Goal: Use online tool/utility: Use online tool/utility

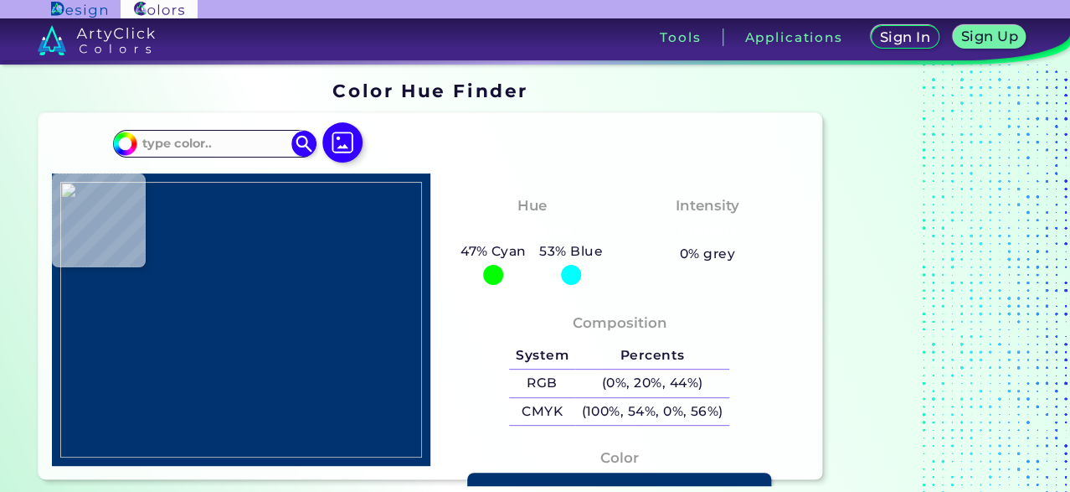
type input "#000000"
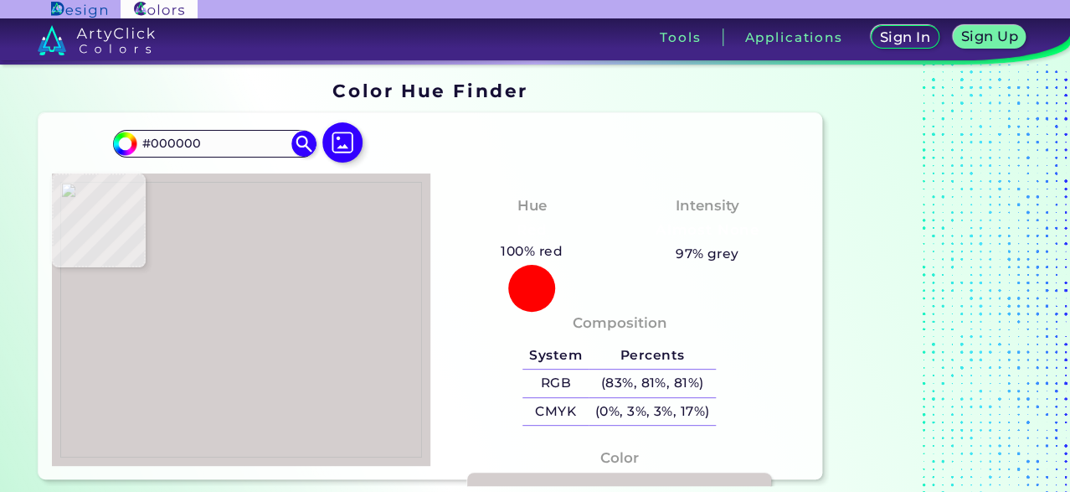
type input "#d4cece"
type input "#D4CECE"
type input "#7e8732"
type input "#7E8732"
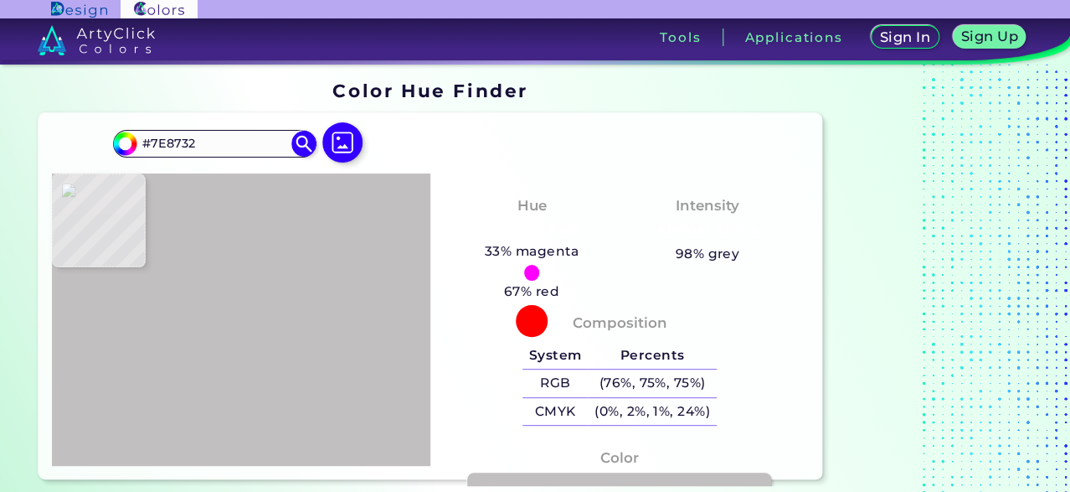
type input "#c2bfc0"
type input "#C2BFC0"
type input "#4e6b0f"
type input "#4E6B0F"
type input "#466307"
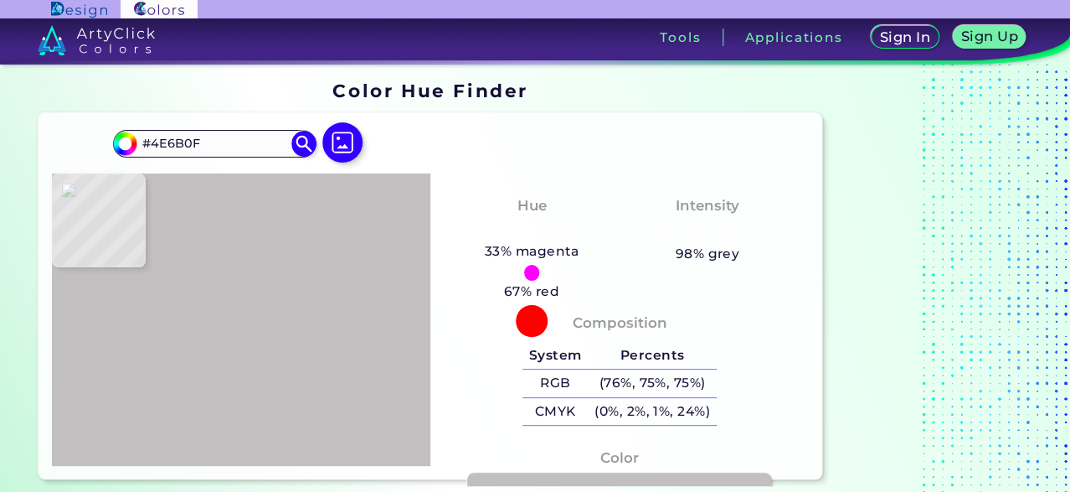
type input "#466307"
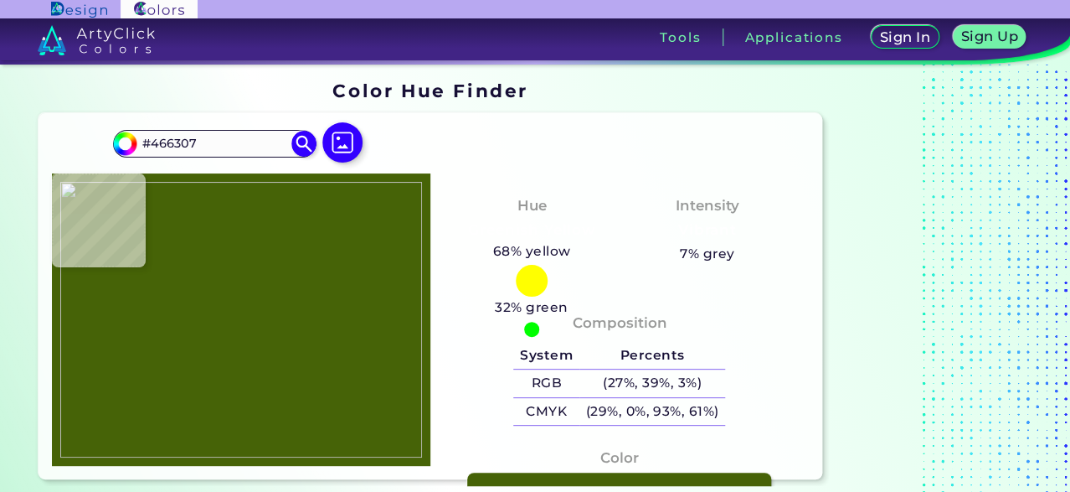
type input "#49660a"
type input "#49660A"
type input "#4b650a"
type input "#4B650A"
type input "#476106"
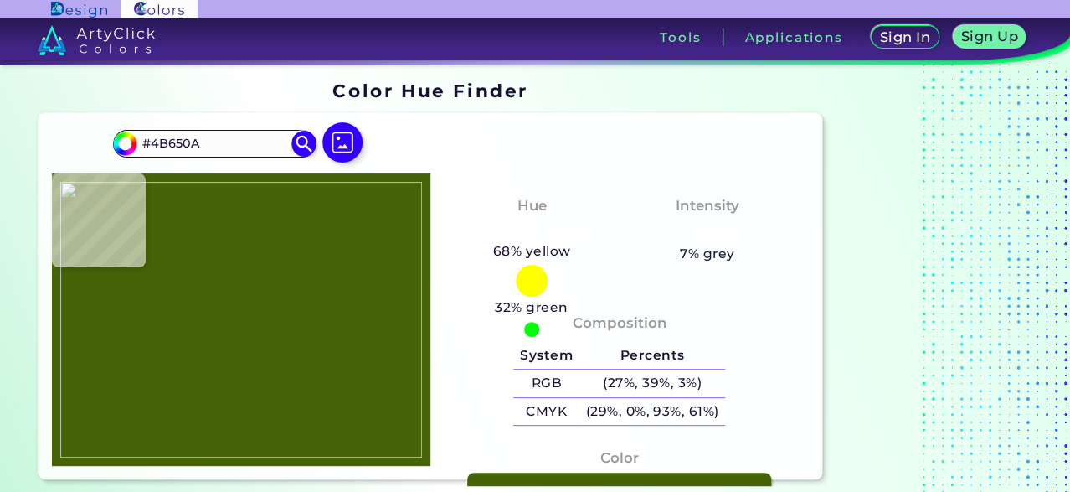
type input "#476106"
type input "#49630a"
type input "#49630A"
type input "#4c690d"
type input "#4C690D"
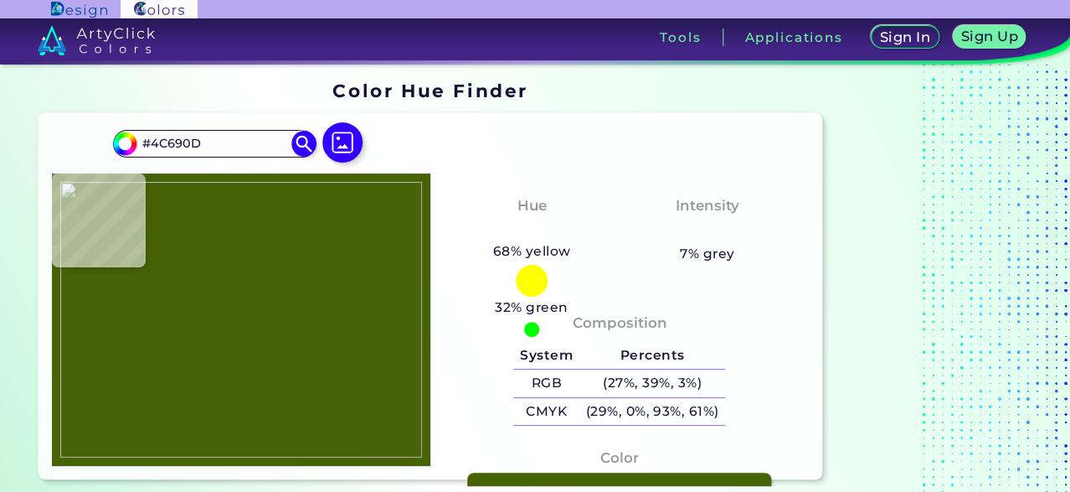
type input "#557216"
type input "#516e11"
type input "#516E11"
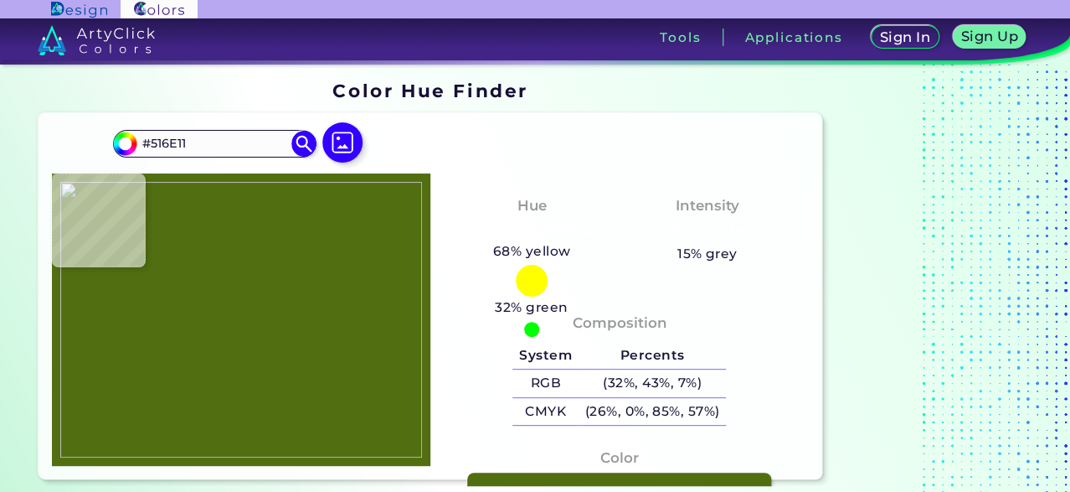
type input "#556f14"
type input "#556F14"
type input "#4e6811"
type input "#4E6811"
type input "#4e680f"
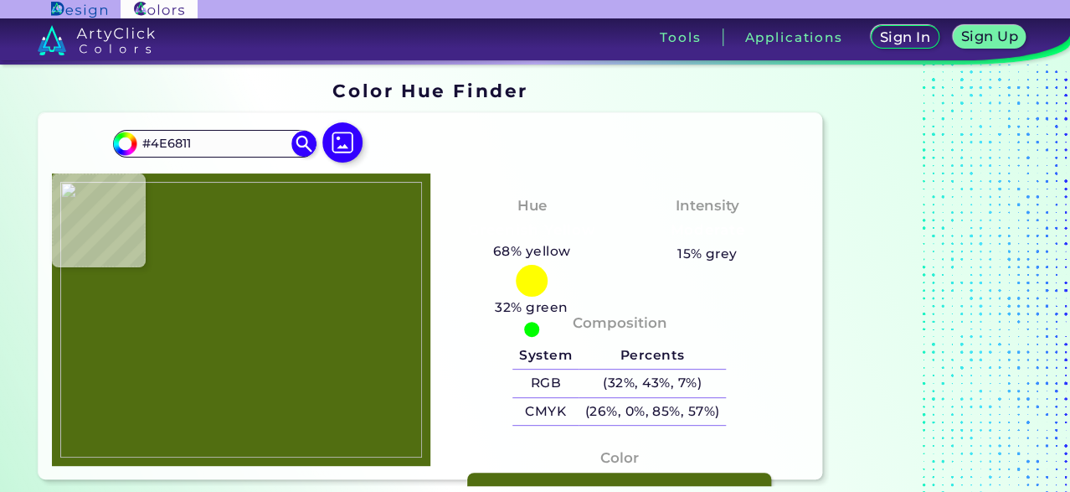
type input "#4E680F"
type input "#466110"
type input "#39530c"
type input "#39530C"
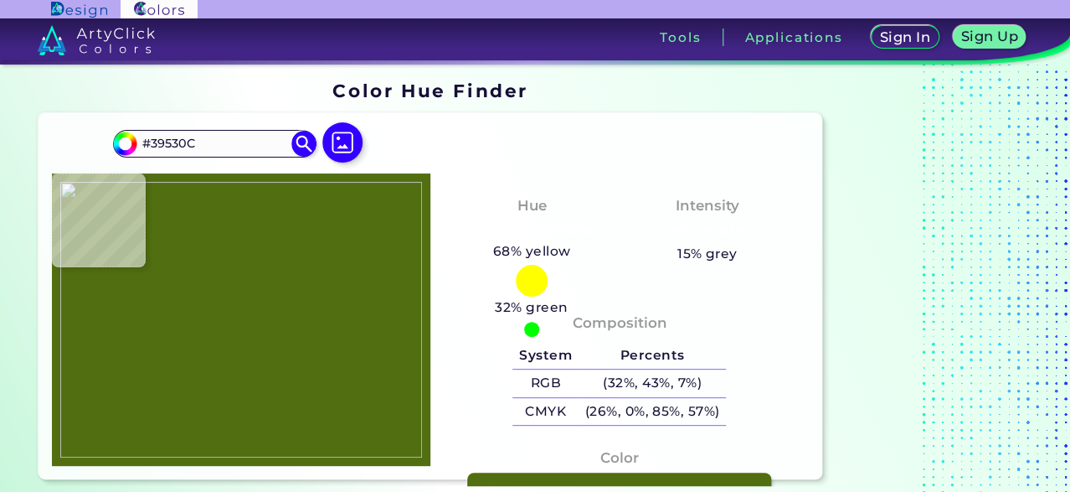
type input "#395309"
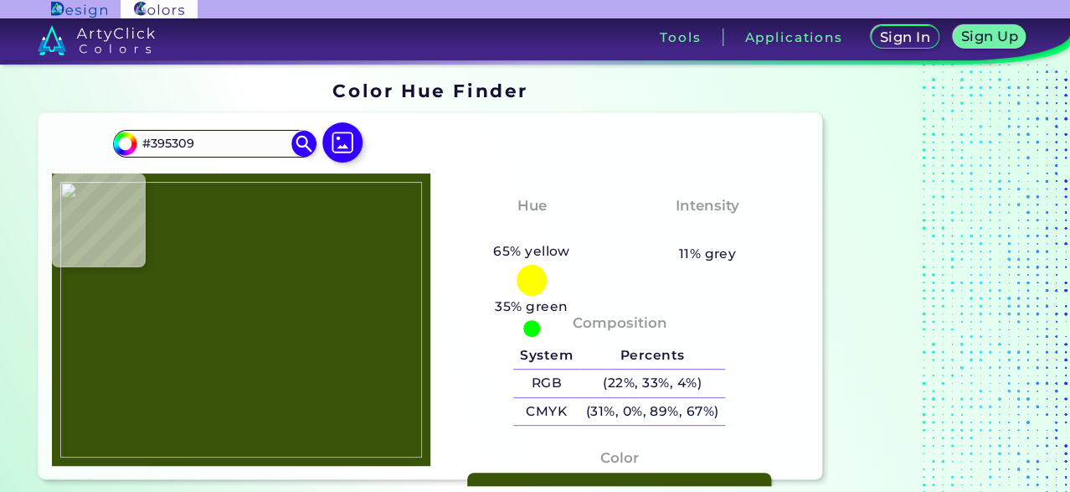
type input "#425d11"
type input "#425D11"
type input "#324d06"
type input "#324D06"
type input "#33500e"
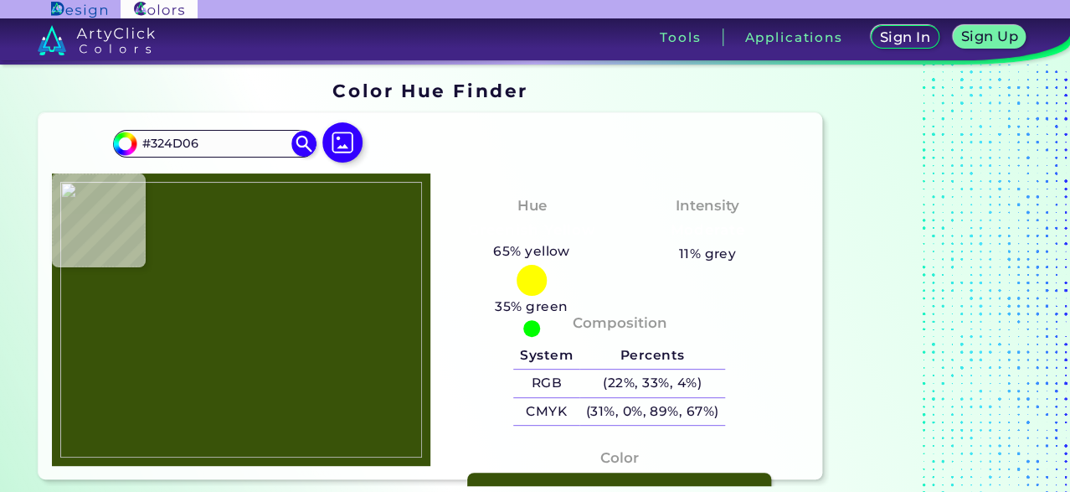
type input "#33500E"
type input "#3d5a16"
type input "#3D5A16"
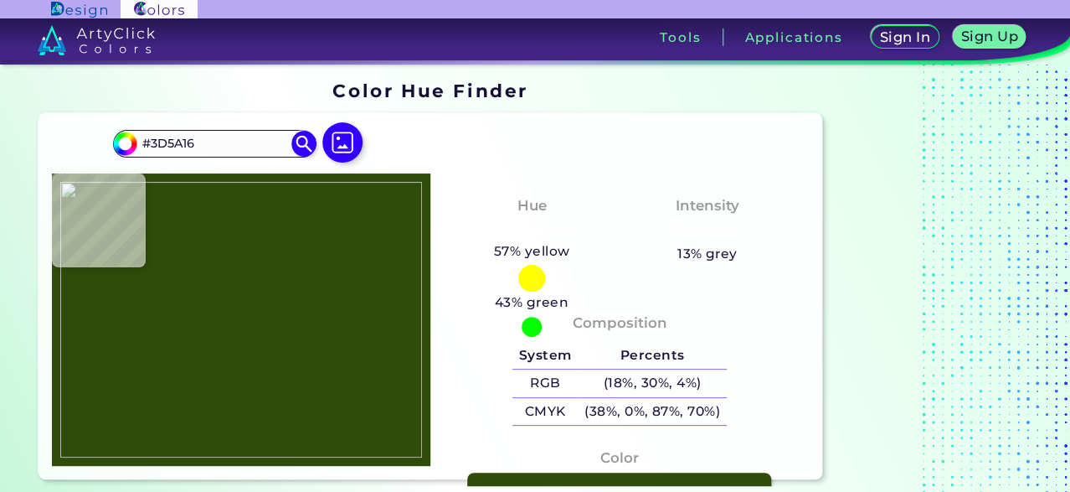
type input "#2f4c0a"
type input "#2F4C0A"
type input "#36540c"
type input "#36540C"
type input "#39570b"
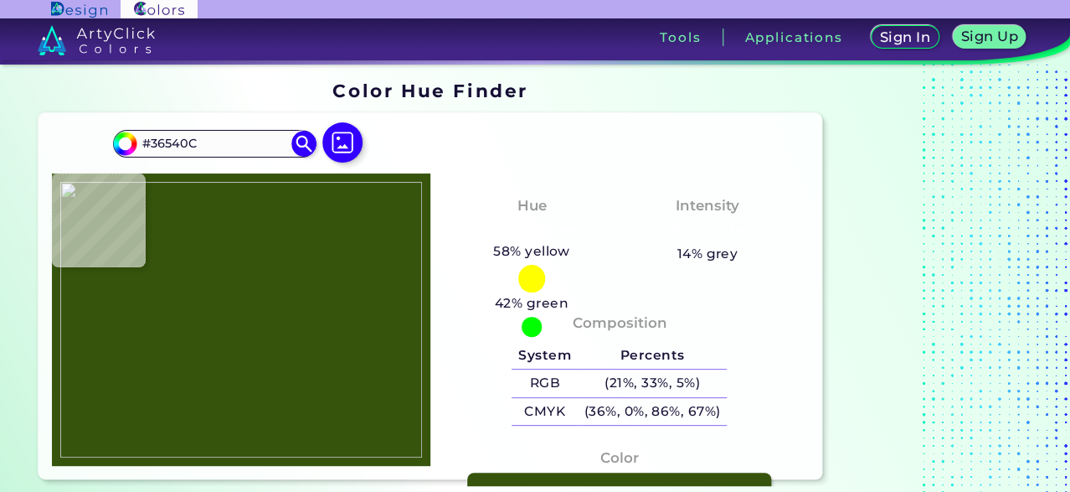
type input "#39570B"
type input "#405d08"
type input "#405D08"
type input "#49660a"
type input "#49660A"
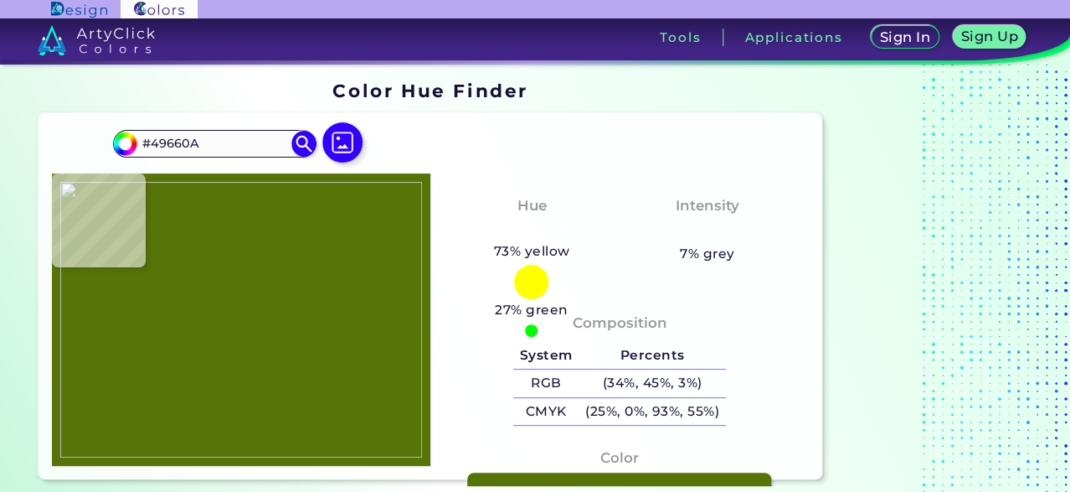
type input "#577408"
type input "#466307"
type input "#46630e"
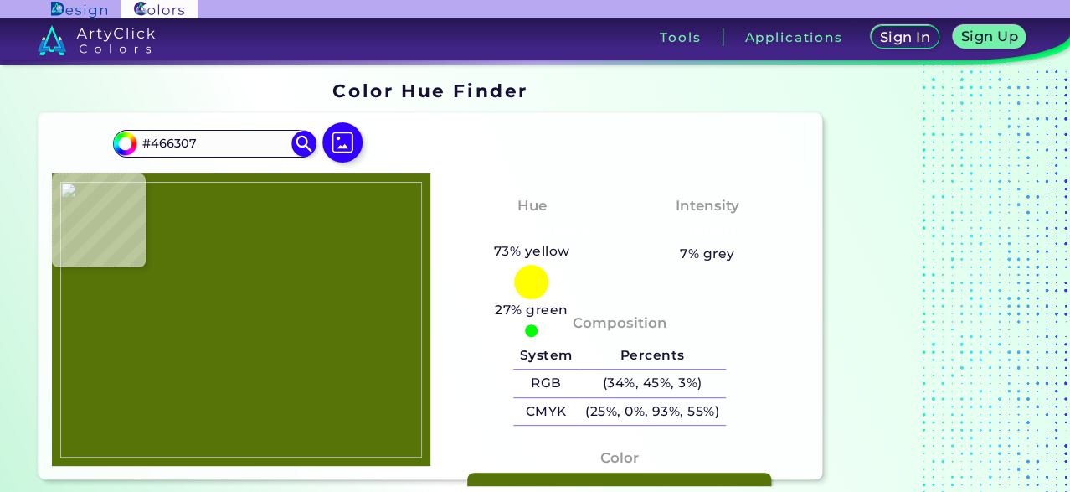
type input "#46630E"
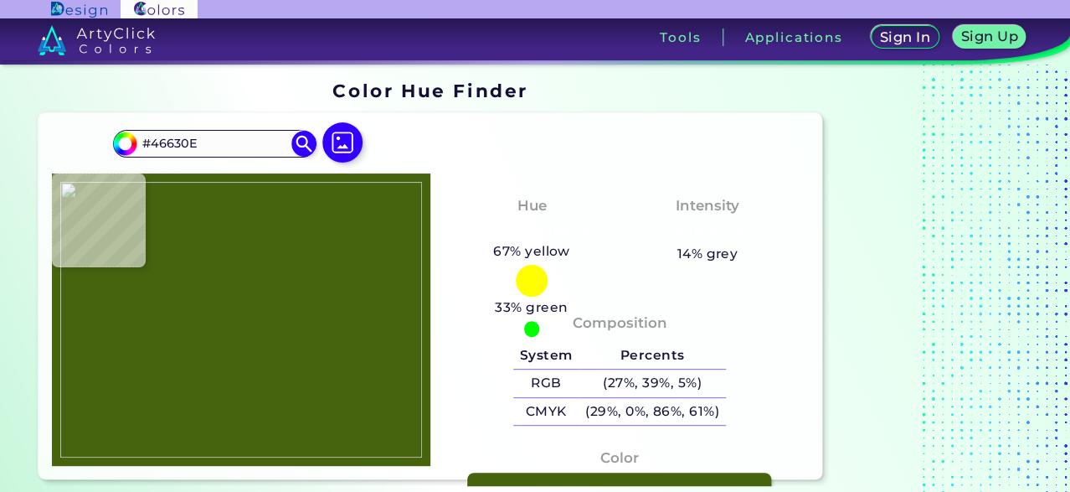
type input "#405d08"
type input "#405D08"
type input "#46630e"
type input "#46630E"
type input "#3f5c08"
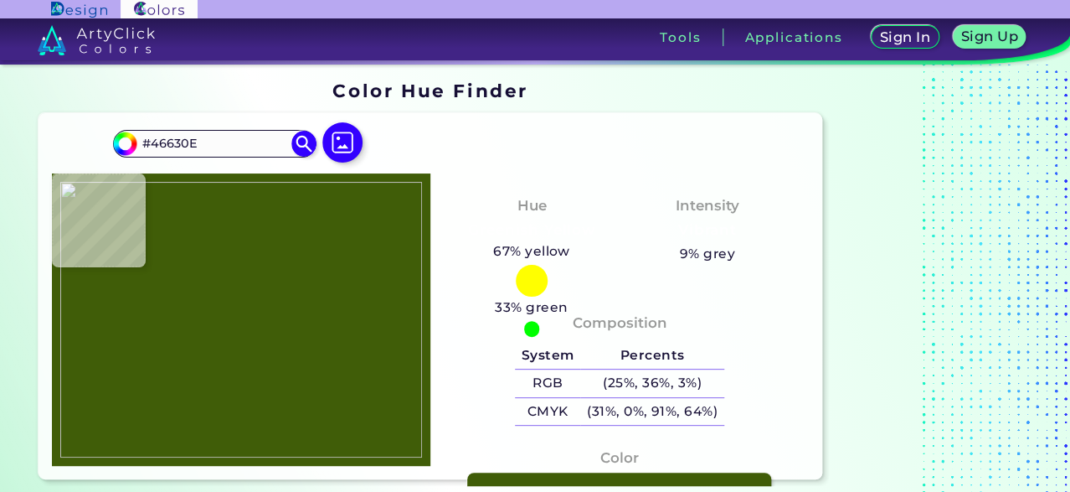
type input "#3F5C08"
type input "#3e5b07"
type input "#3E5B07"
type input "#415e0a"
type input "#415E0A"
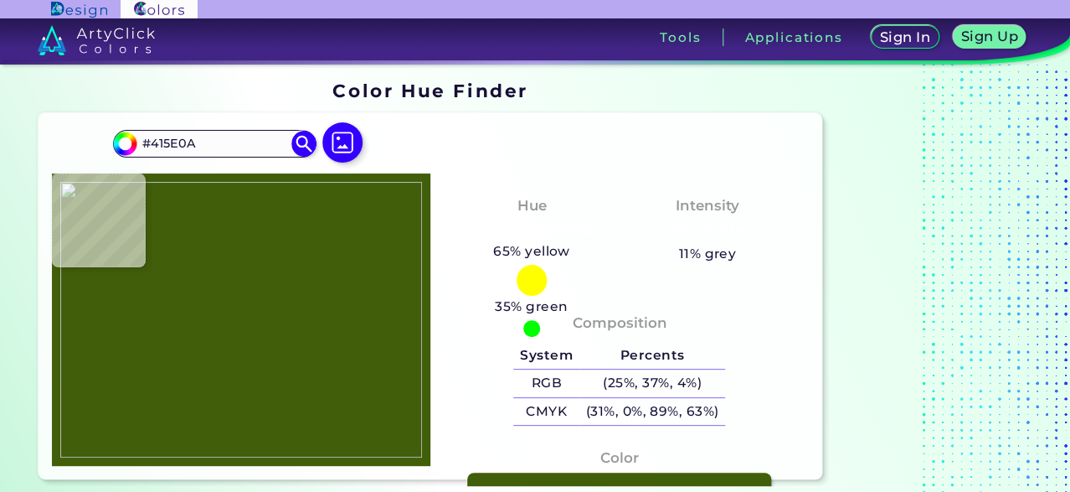
type input "#3e5b08"
type input "#3E5B08"
type input "#375507"
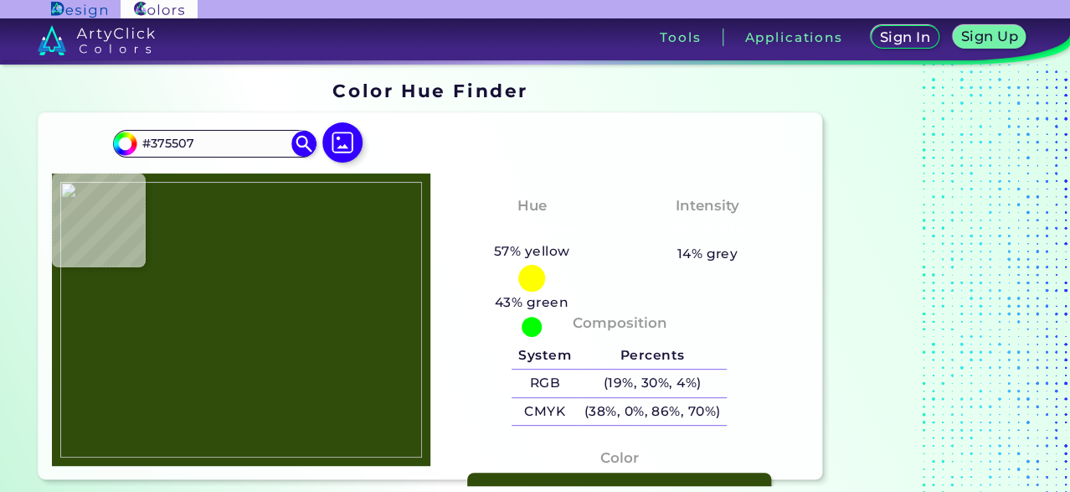
type input "#304d0b"
type input "#304D0B"
type input "#365311"
type input "#345308"
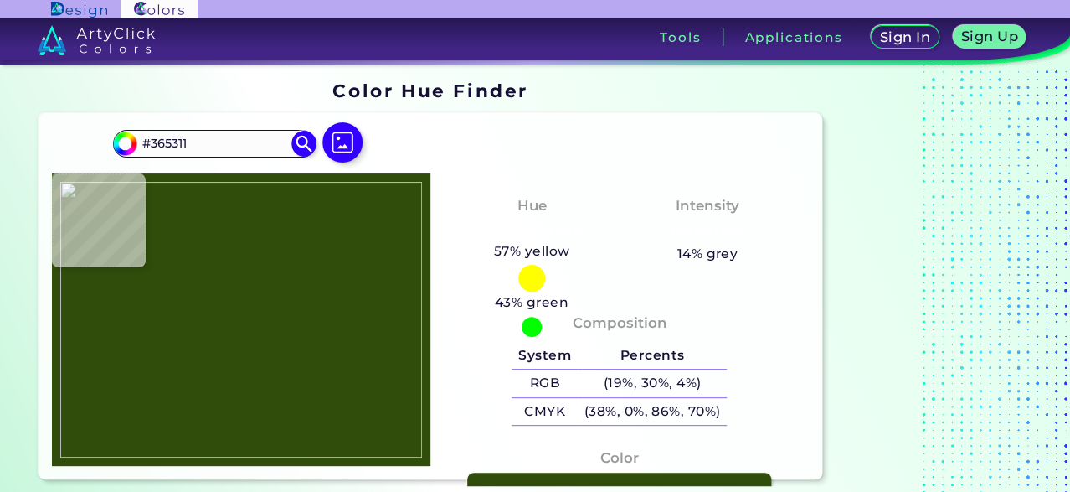
type input "#345308"
type input "#3f5c0a"
type input "#3F5C0A"
type input "#43610b"
type input "#43610B"
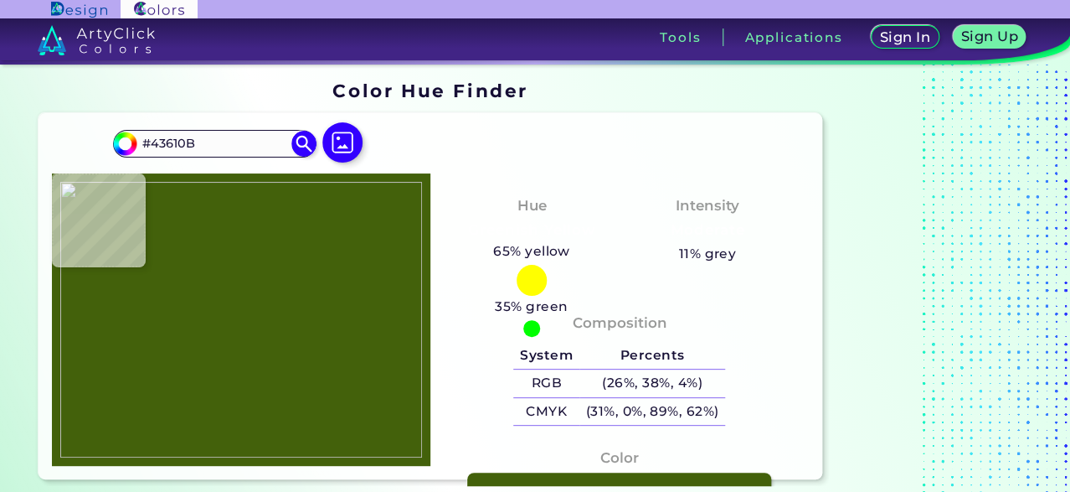
type input "#426008"
type input "#436109"
type input "#456108"
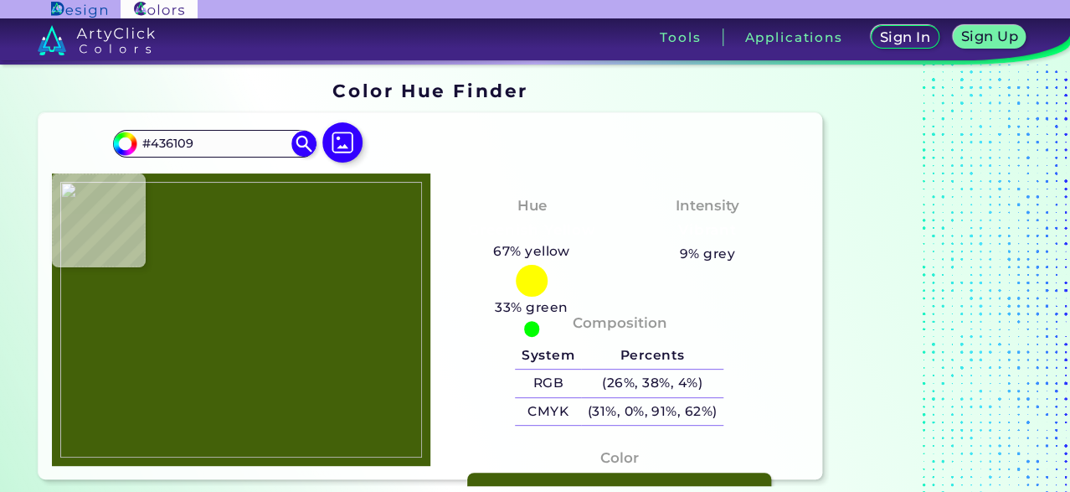
type input "#456108"
type input "#47630a"
type input "#47630A"
type input "#486505"
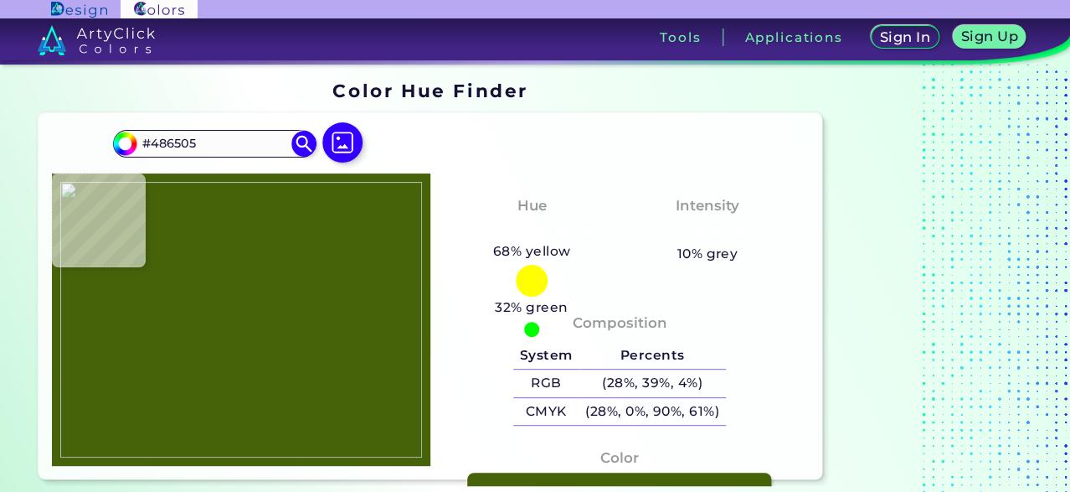
type input "#446104"
type input "#466306"
type input "#446104"
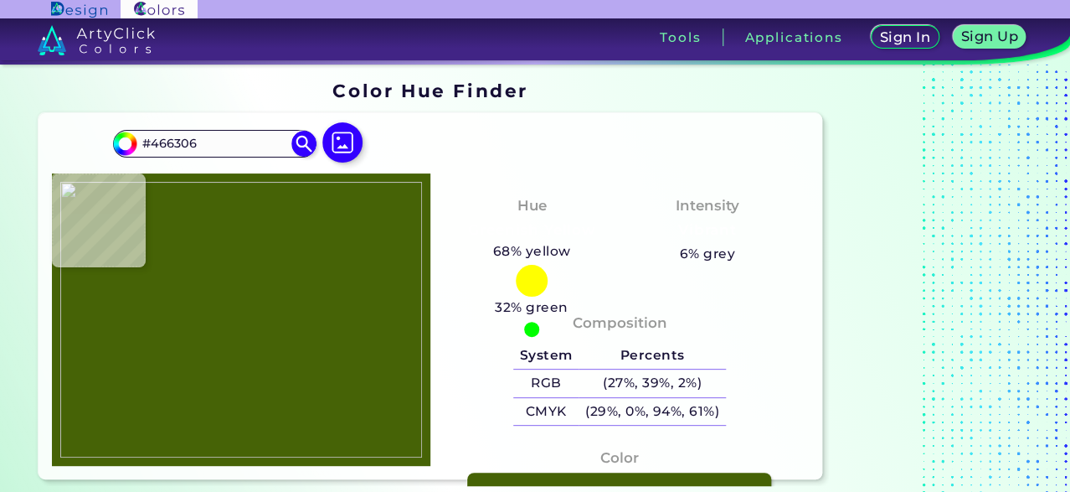
type input "#446104"
type input "#486506"
type input "#486604"
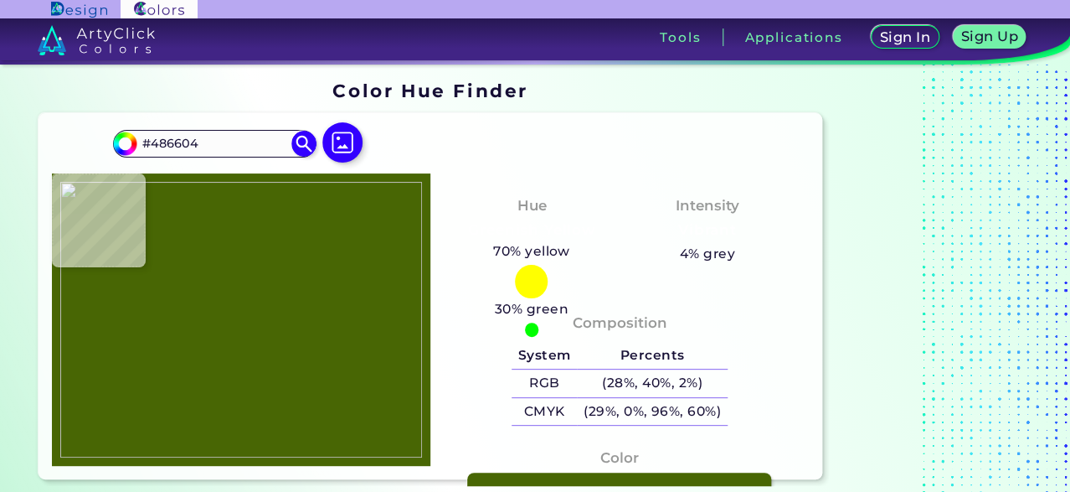
type input "#486505"
type input "#c0beaf"
type input "#C0BEAF"
type input "#cfcbc9"
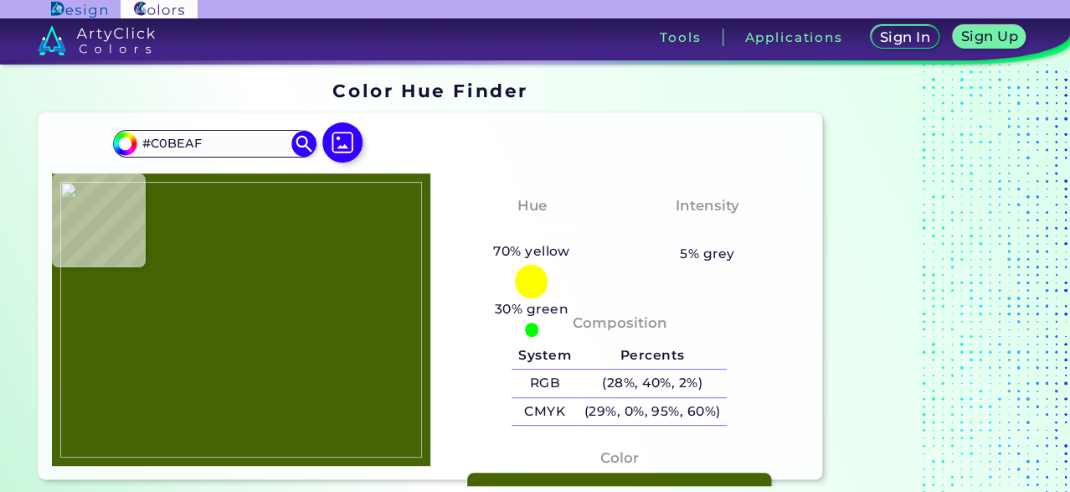
type input "#CFCBC9"
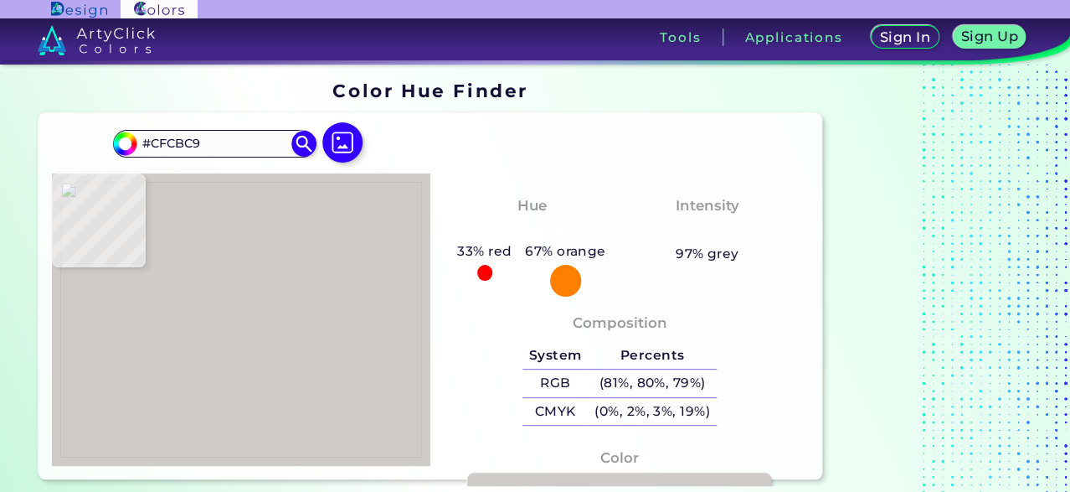
type input "#cfcbca"
type input "#CFCBCA"
type input "#d0cccb"
type input "#D0CCCB"
type input "#d0ccc9"
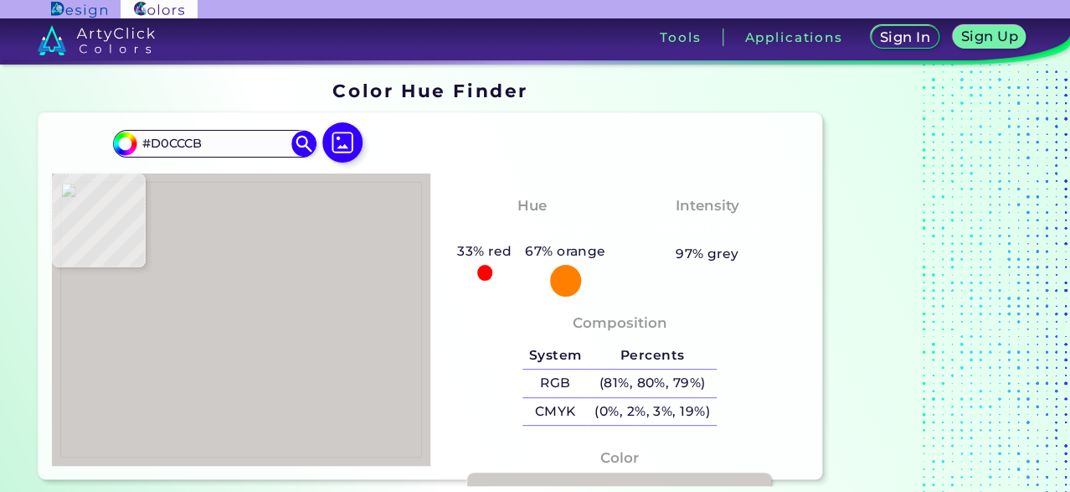
type input "#D0CCC9"
type input "#d3cfcc"
type input "#D3CFCC"
type input "#d2ceca"
type input "#D2CECA"
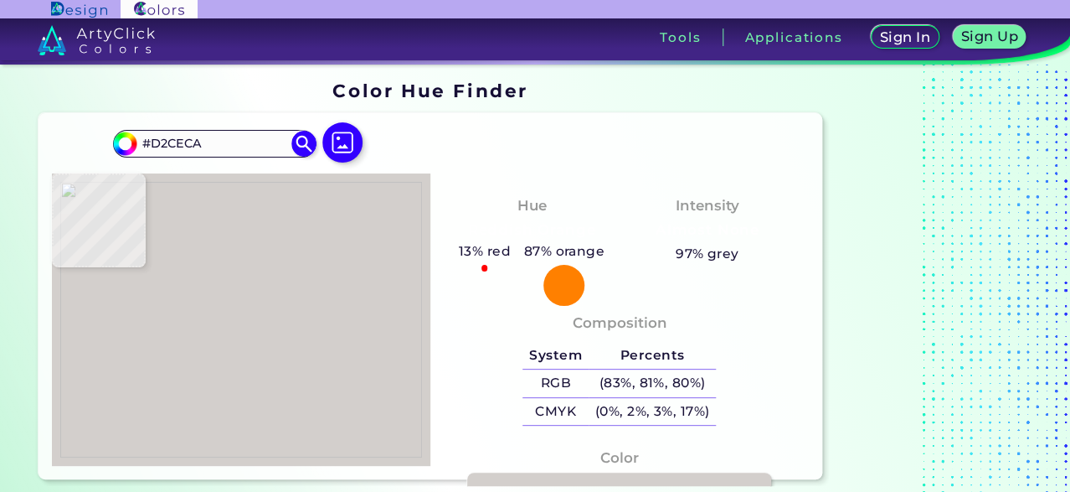
type input "#506c05"
type input "#506C05"
type input "#385707"
type input "#375605"
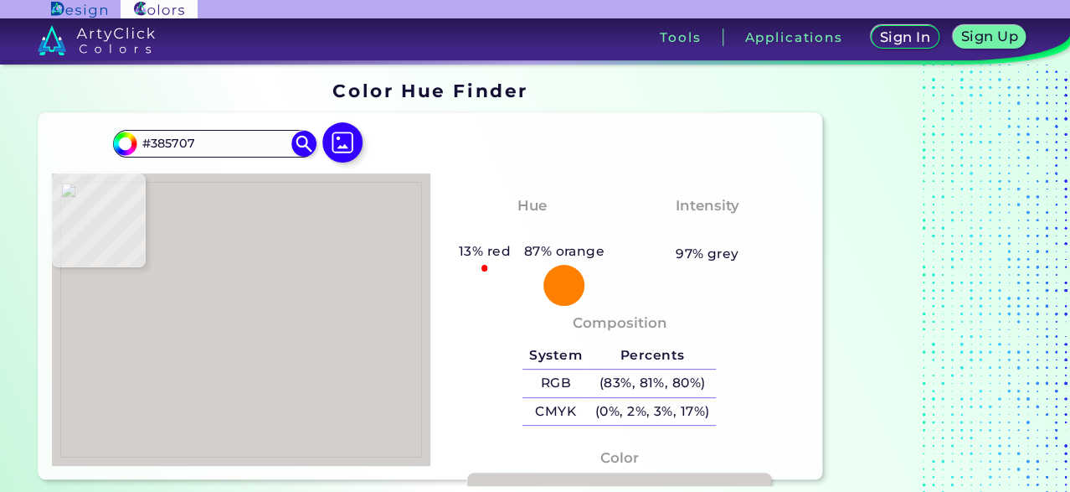
type input "#375605"
type input "#3f5f0c"
type input "#3F5F0C"
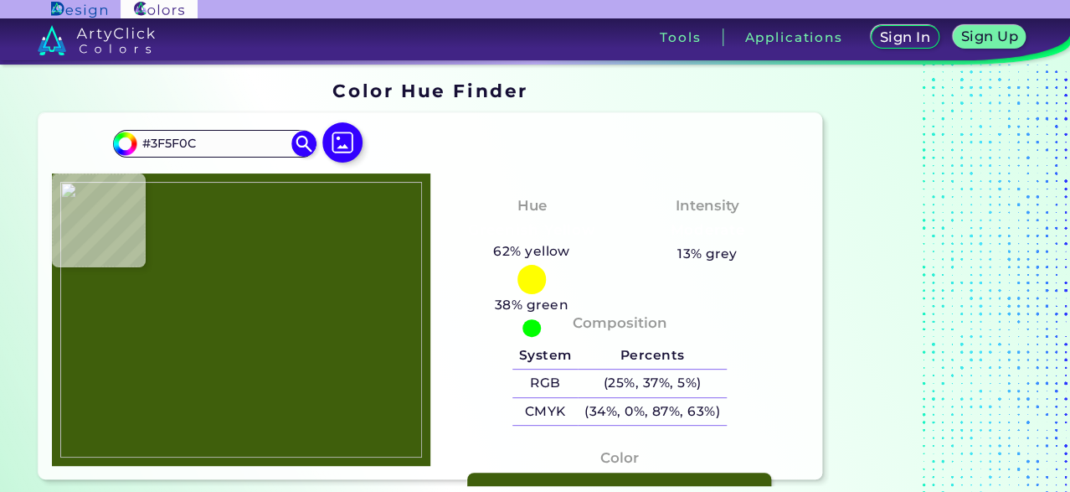
type input "#3c5b0b"
type input "#3C5B0B"
type input "#405e0d"
type input "#405E0D"
type input "#969679"
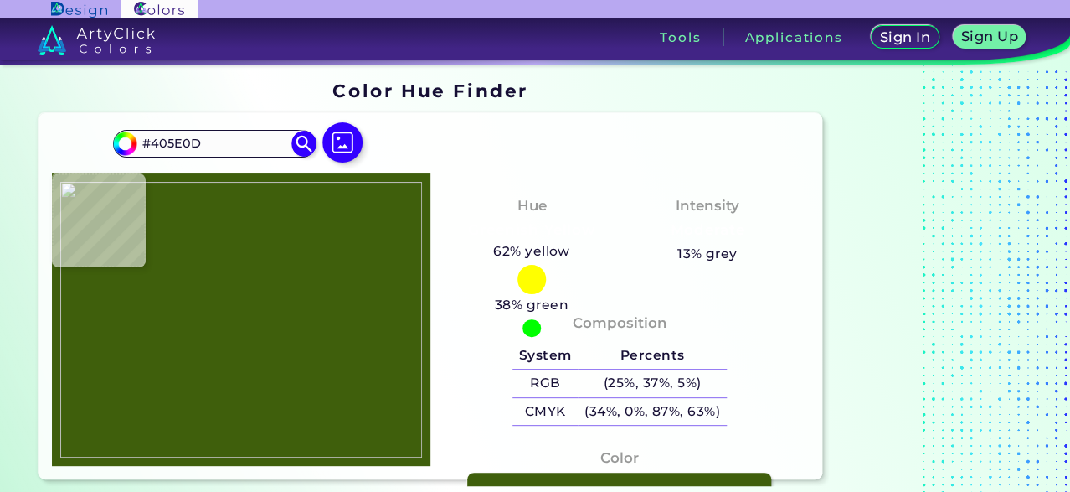
type input "#969679"
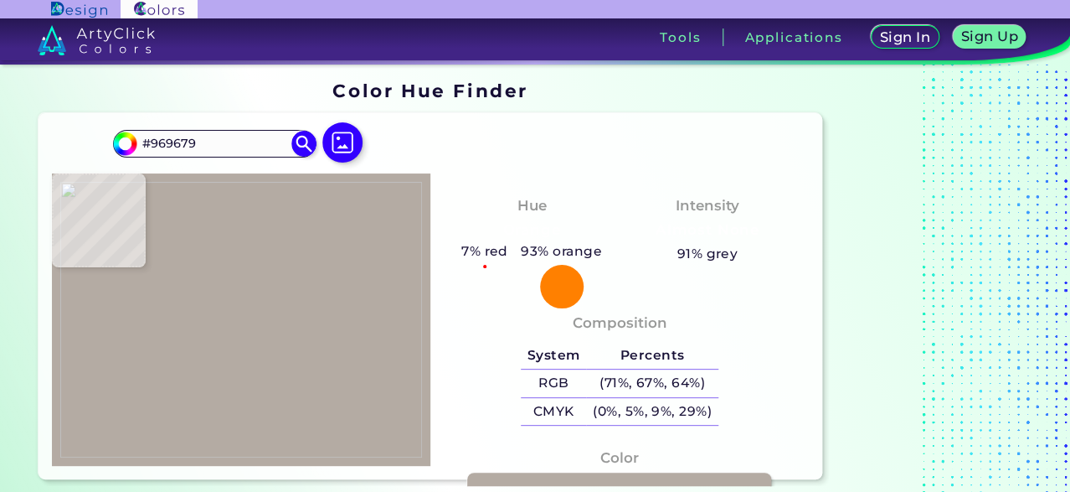
type input "#b4aba3"
type input "#B4ABA3"
type input "#b8afa6"
type input "#B8AFA6"
type input "#bab1a8"
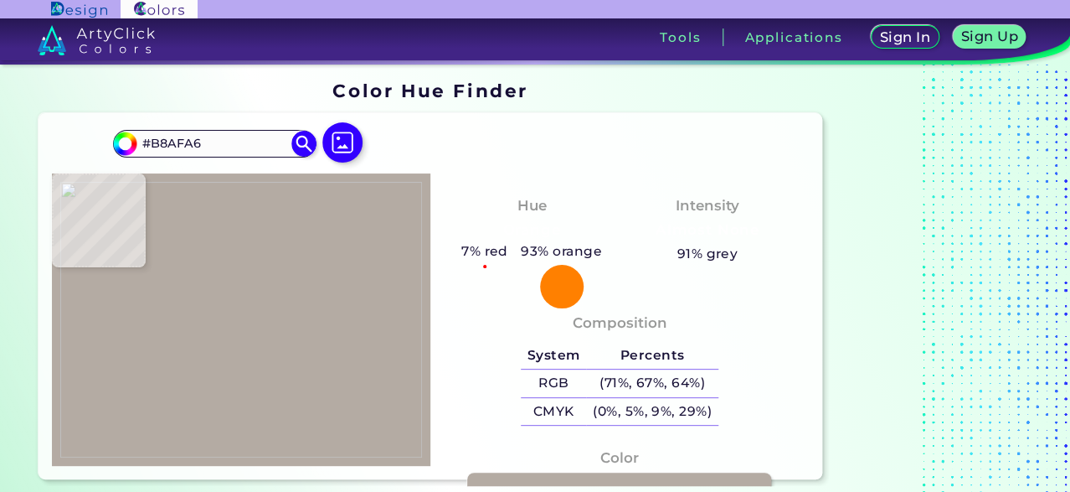
type input "#BAB1A8"
type input "#abab90"
type input "#ABAB90"
type input "#5a7702"
type input "#5A7702"
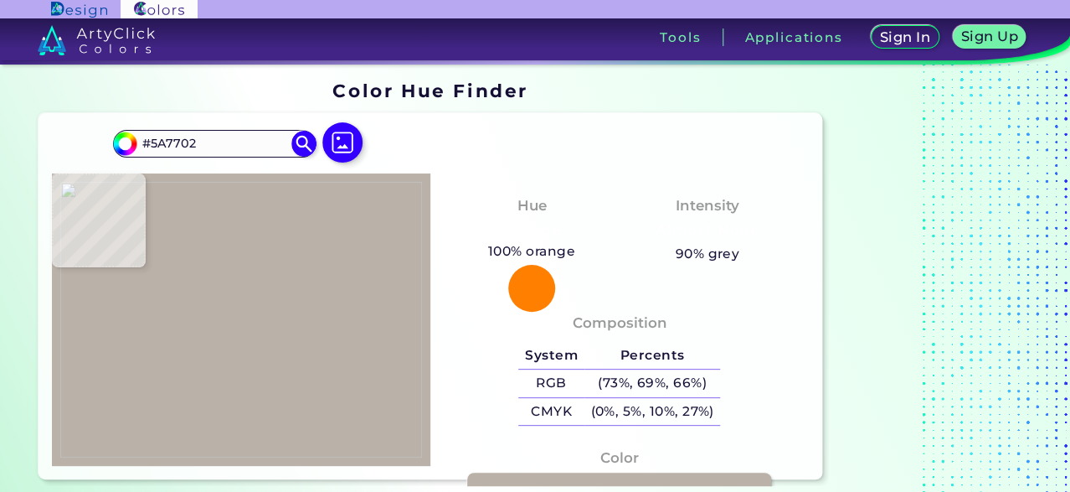
type input "#557100"
type input "#456207"
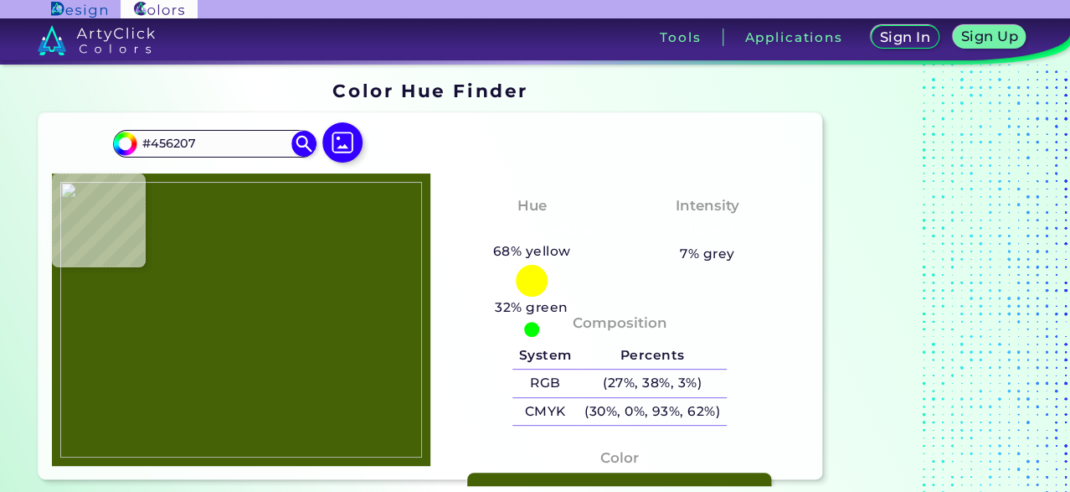
type input "#446009"
type input "#43610b"
type input "#43610B"
type input "#415e0a"
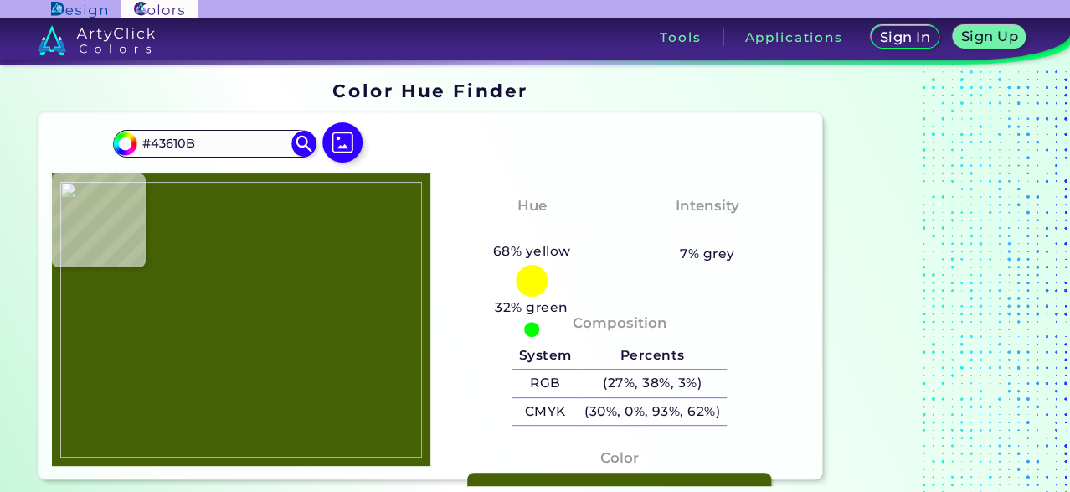
type input "#415E0A"
type input "#405e0d"
type input "#405E0D"
type input "#3e5c0b"
type input "#3E5C0B"
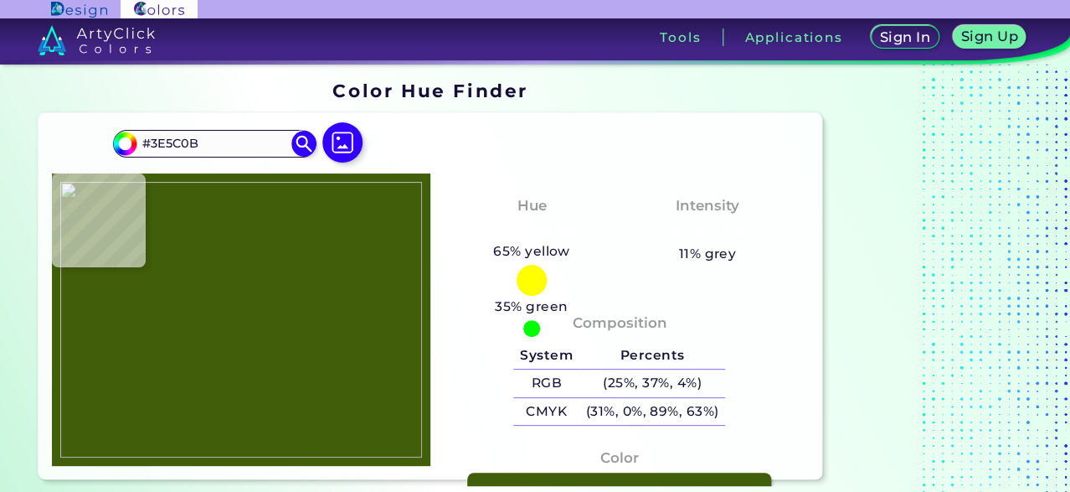
type input "#3d5b0a"
type input "#3D5B0A"
type input "#39560a"
type input "#39560A"
type input "#46630e"
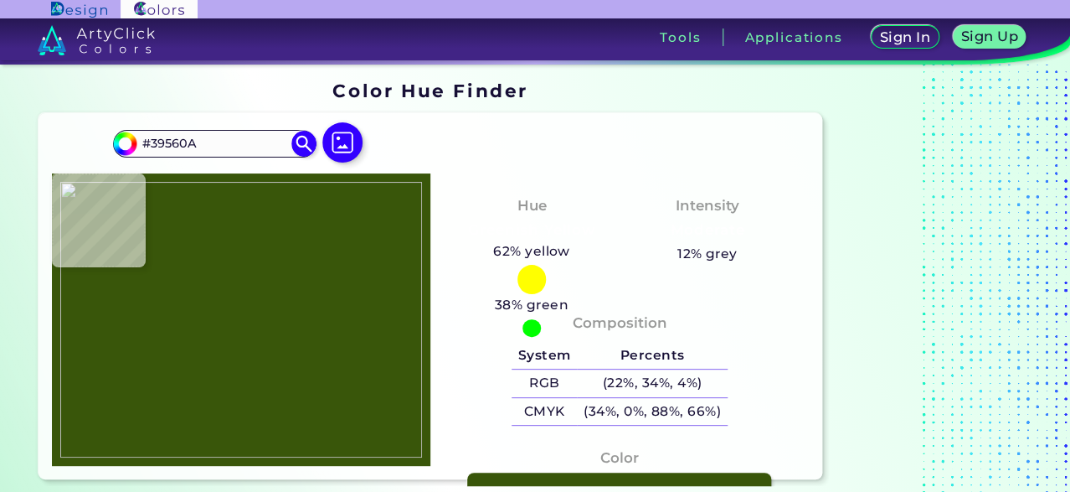
type input "#46630E"
type input "#536f07"
type input "#536F07"
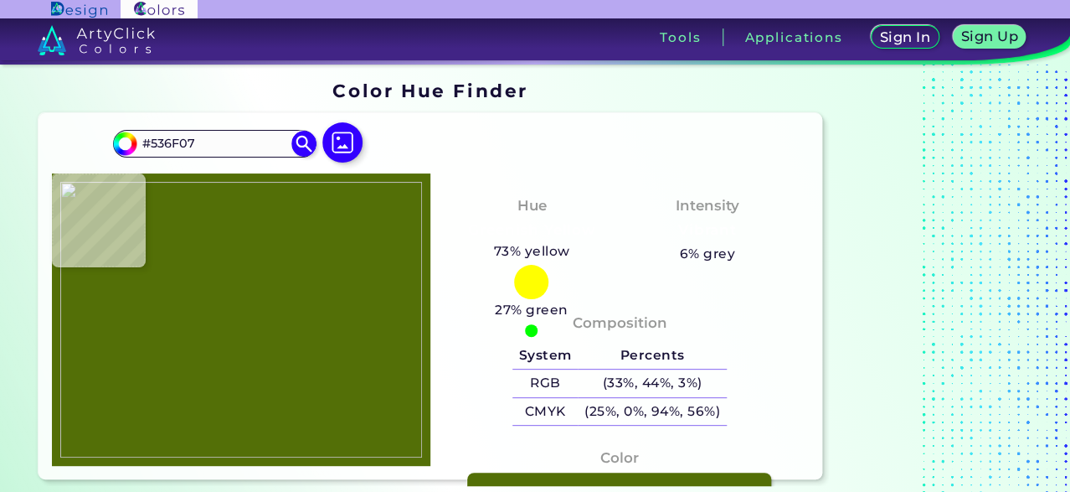
type input "#577304"
type input "#536f07"
type input "#536F07"
type input "#466307"
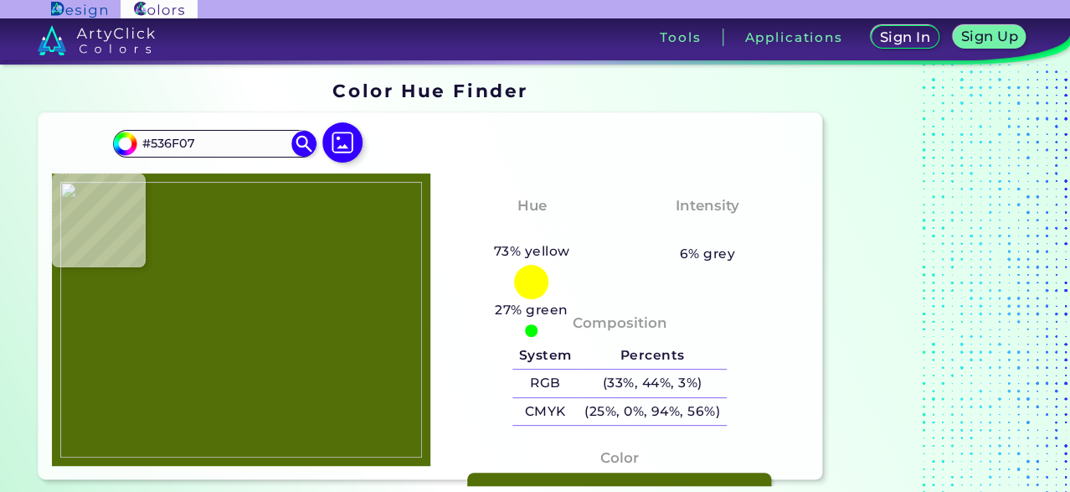
type input "#466307"
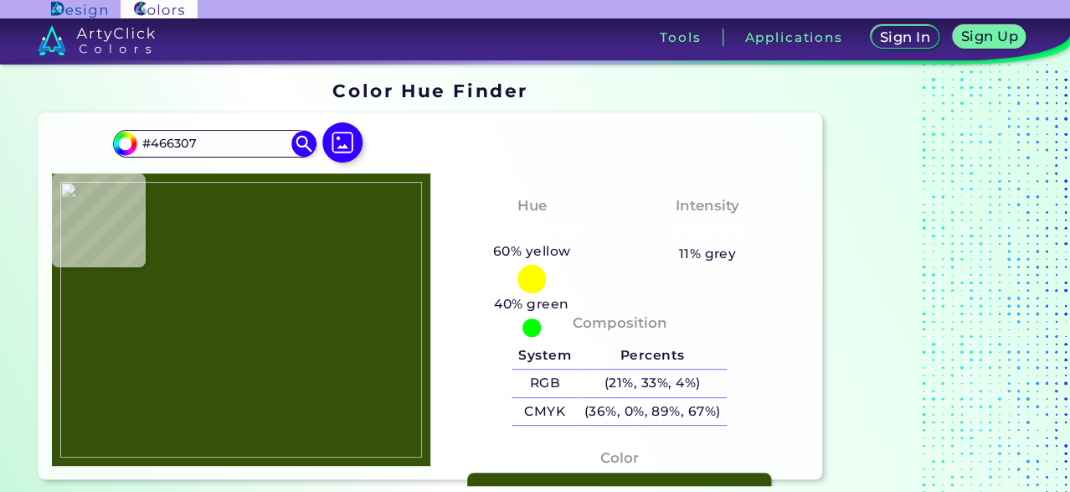
type input "#365409"
type input "#3f5b06"
type input "#3F5B06"
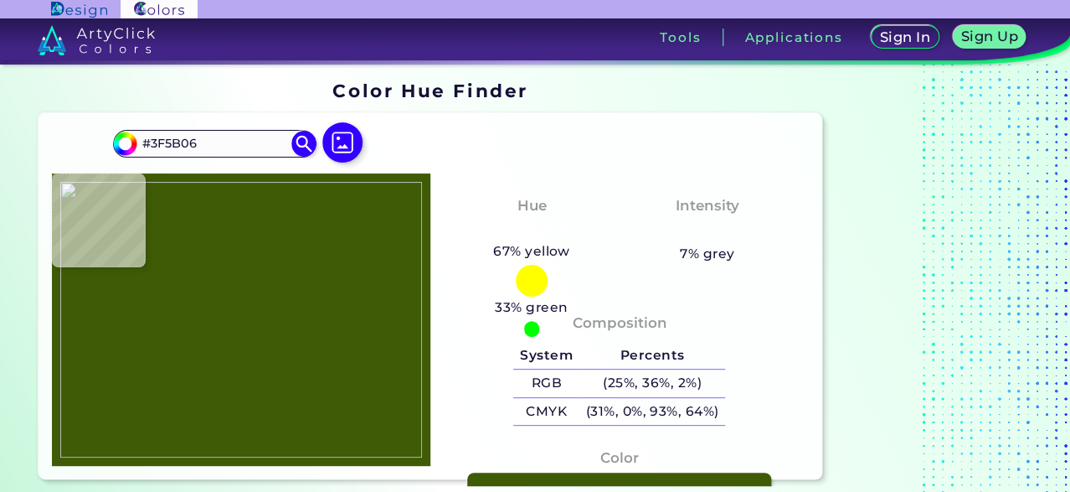
type input "#cdccc8"
type input "#CDCCC8"
type input "#dcddd7"
type input "#DCDDD7"
type input "#7a8f10"
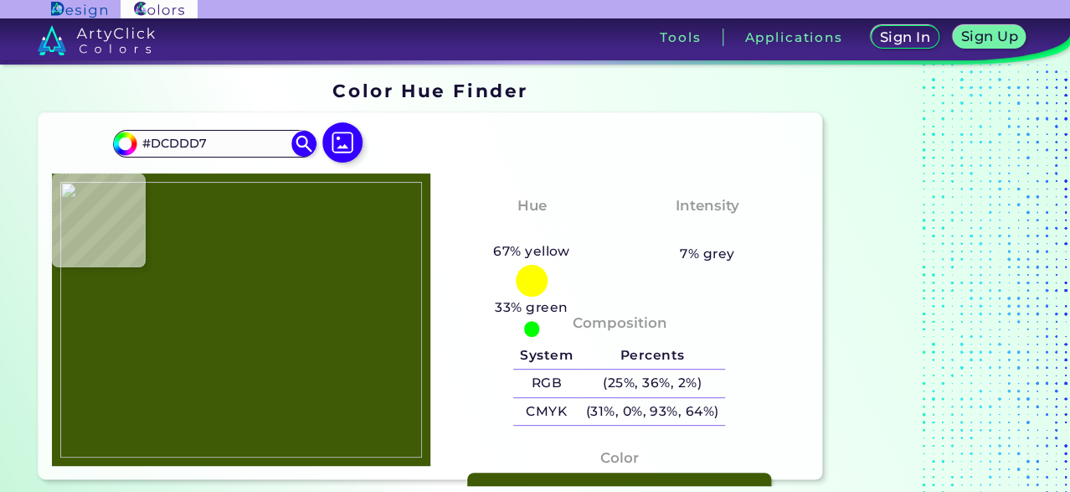
type input "#7A8F10"
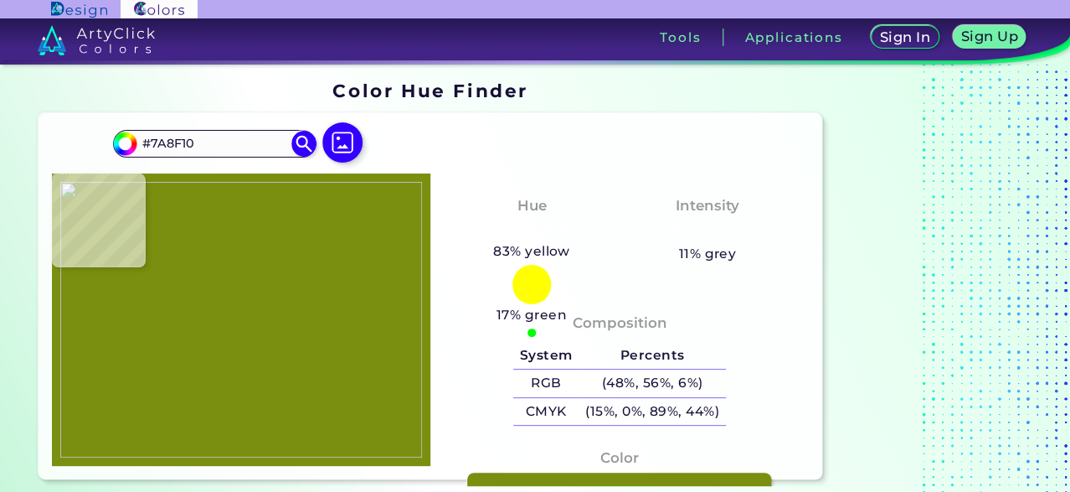
type input "#000000"
